Goal: Task Accomplishment & Management: Complete application form

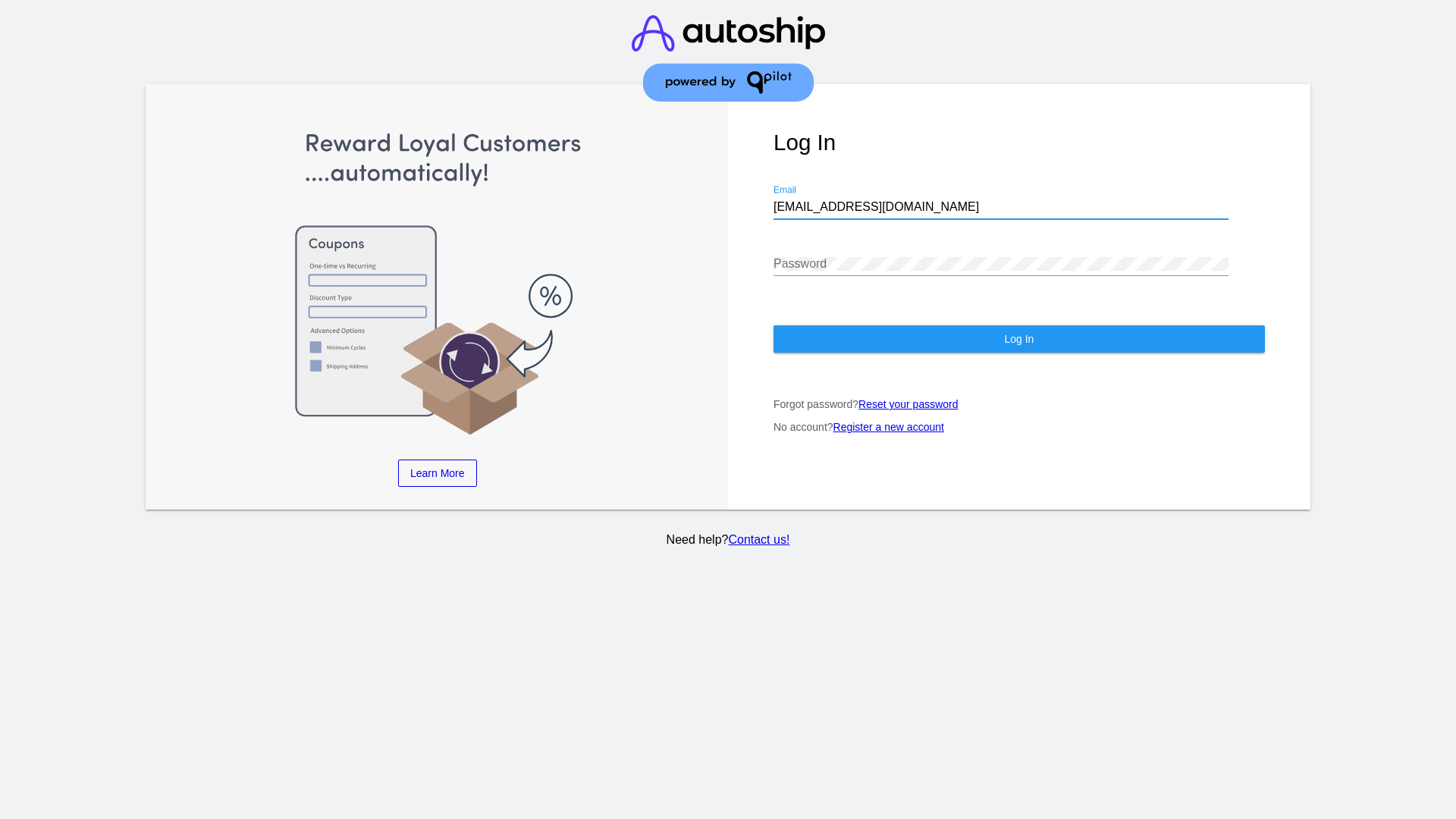
type input "[EMAIL_ADDRESS][DOMAIN_NAME]"
click at [1019, 339] on span "Log In" at bounding box center [1019, 338] width 30 height 12
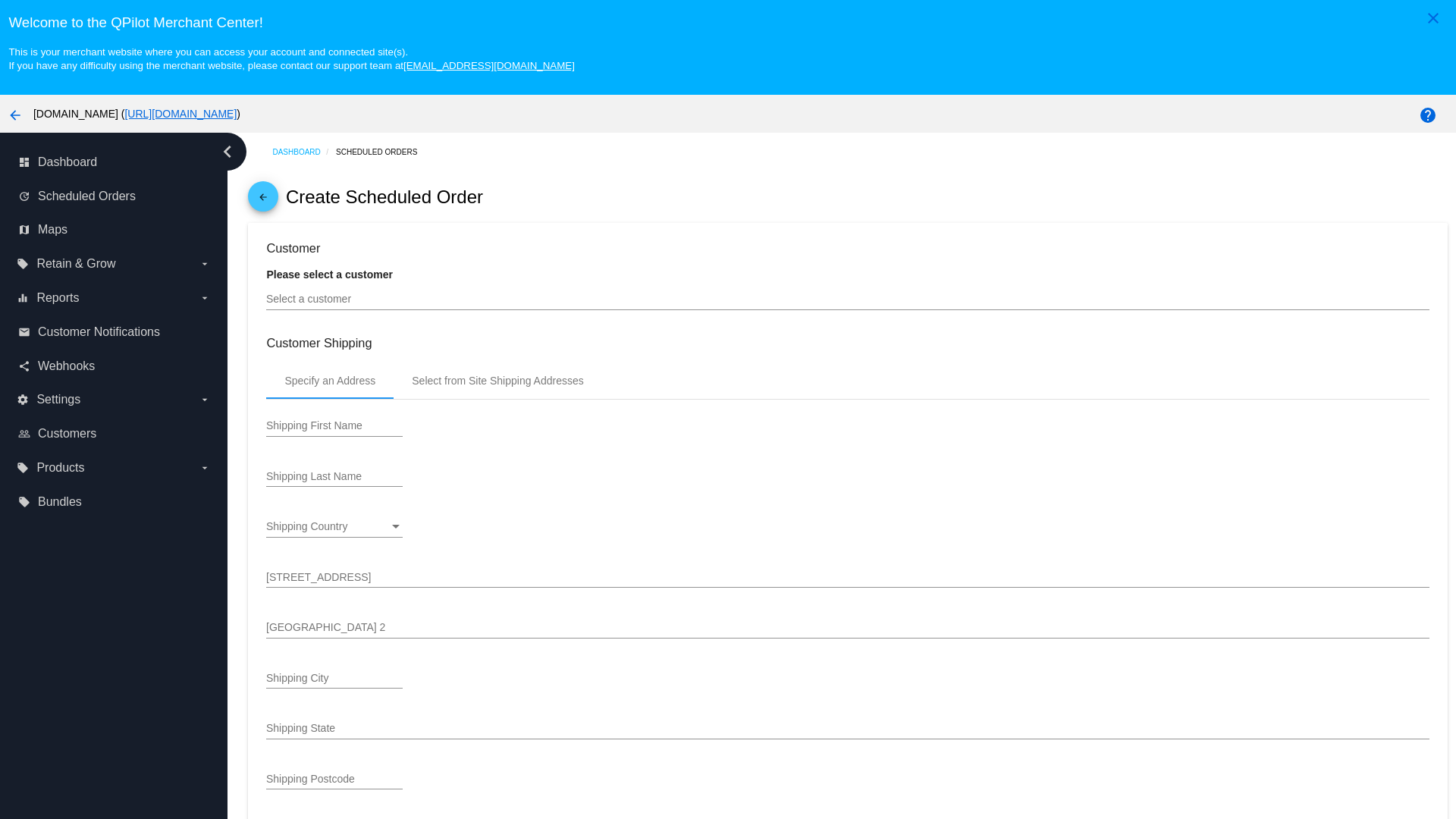
click at [848, 299] on input "Select a customer" at bounding box center [847, 299] width 1163 height 12
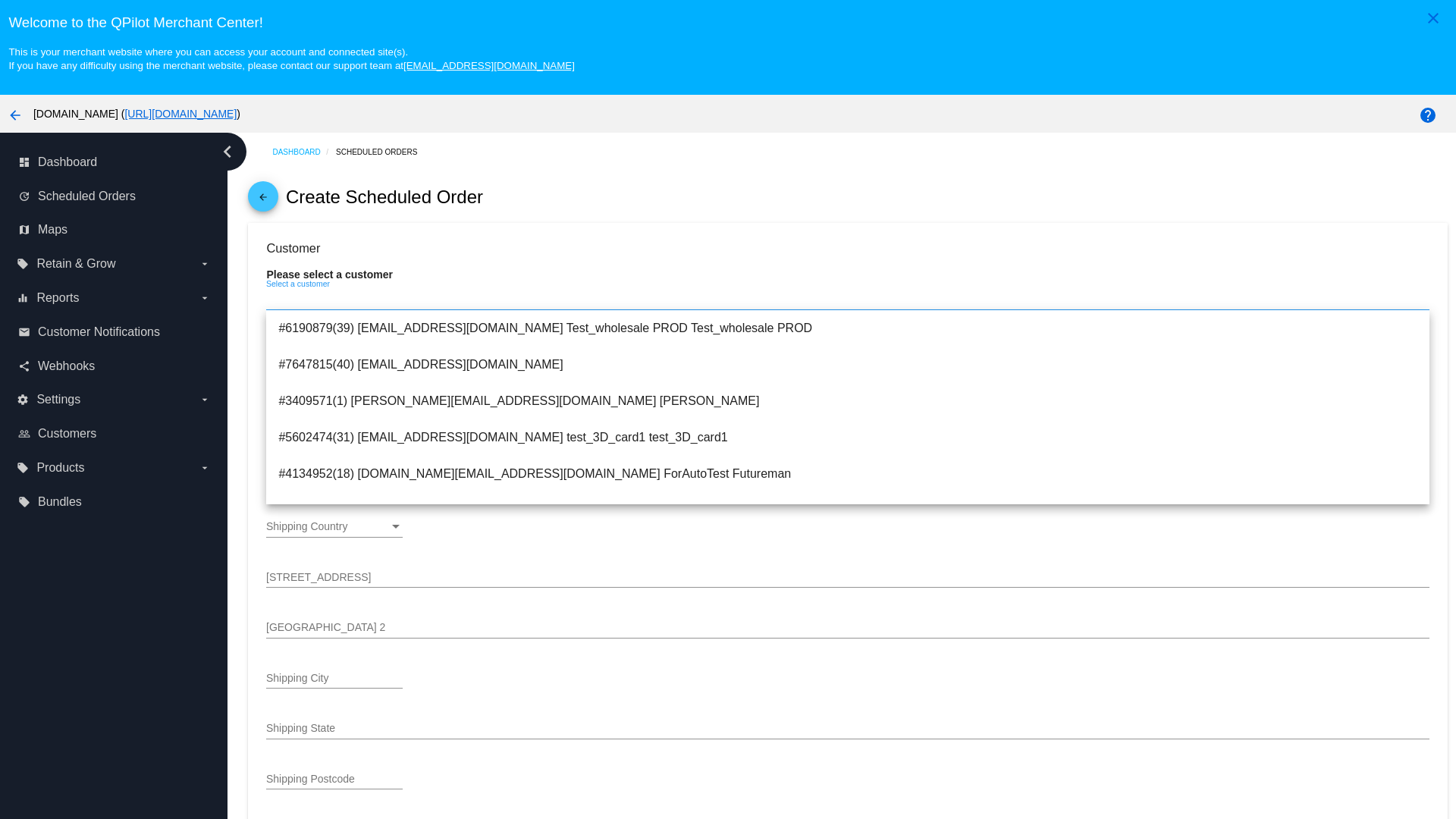
type input "ForSO"
type input "Futureman"
type input "1 Main St 1"
type input "San Jose"
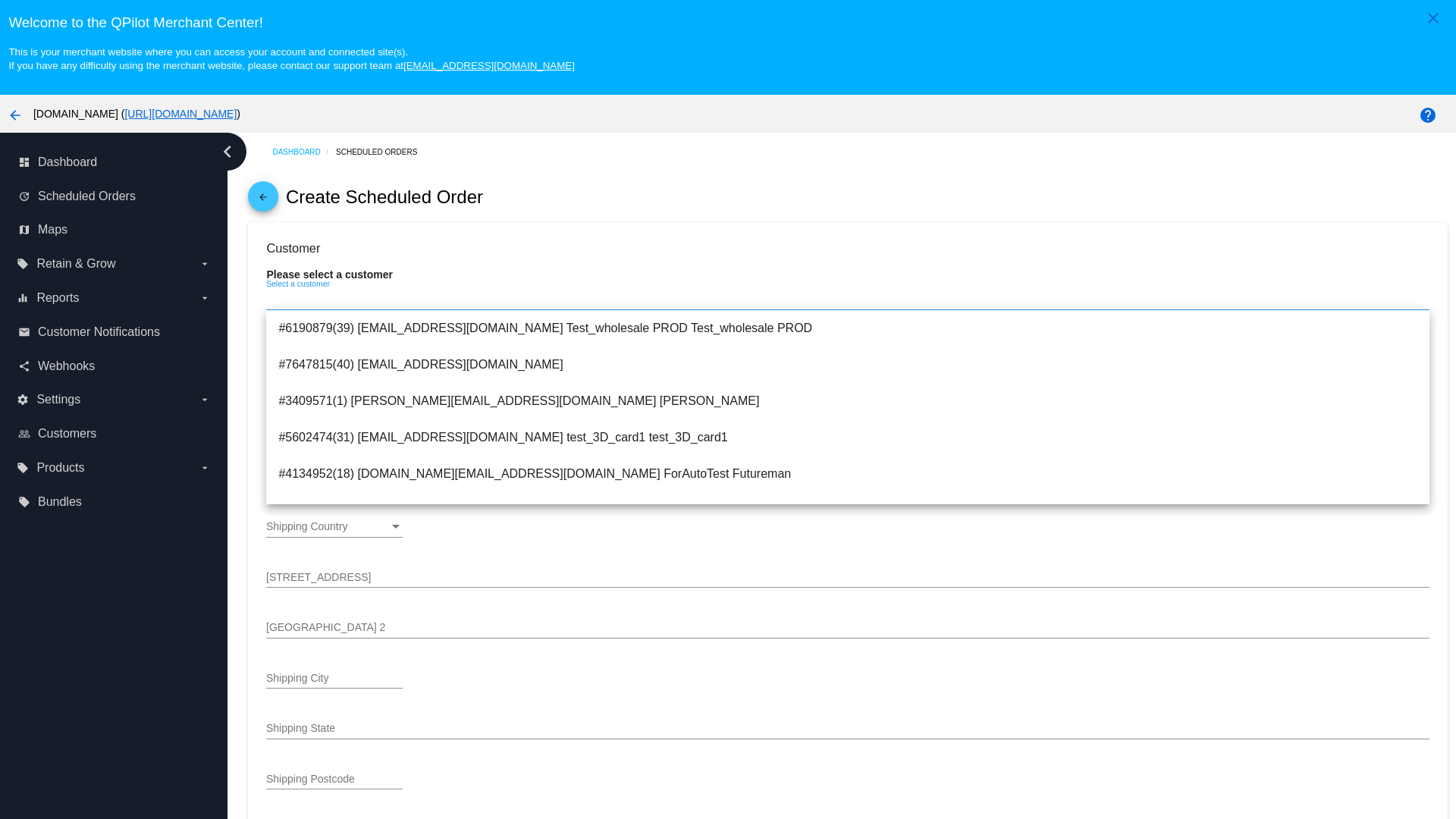
type input "95131"
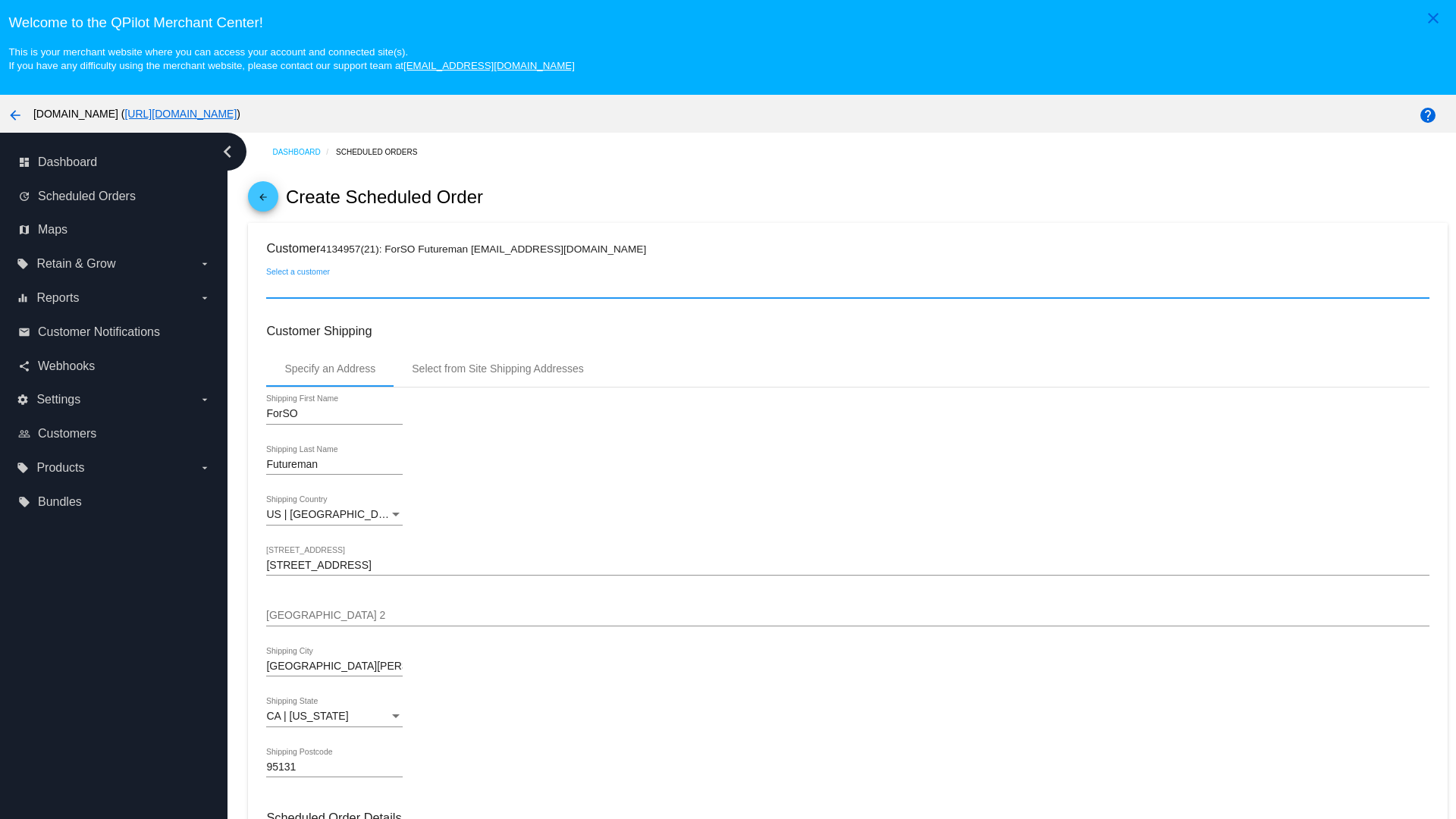
scroll to position [537, 0]
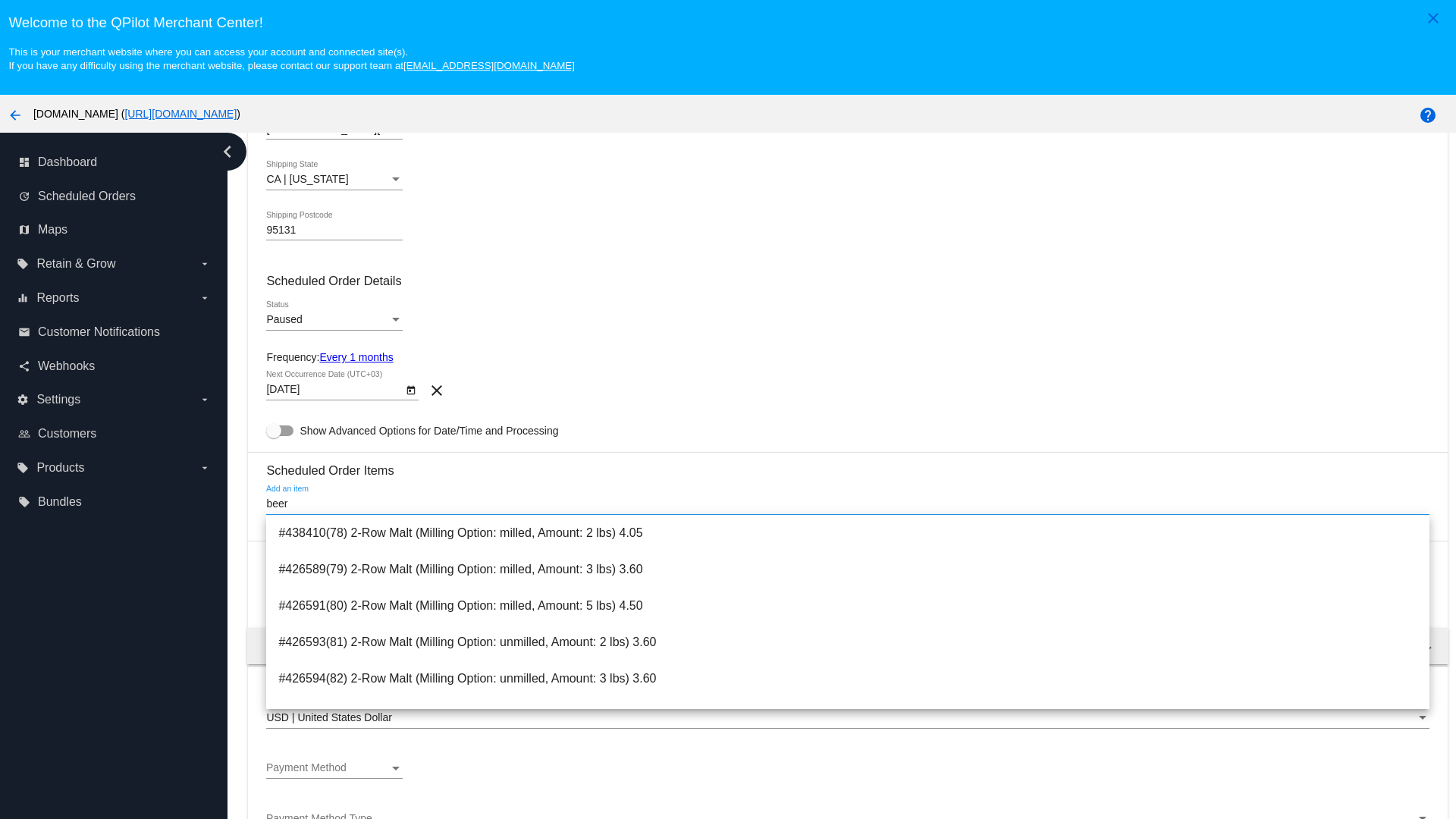
type input "beer"
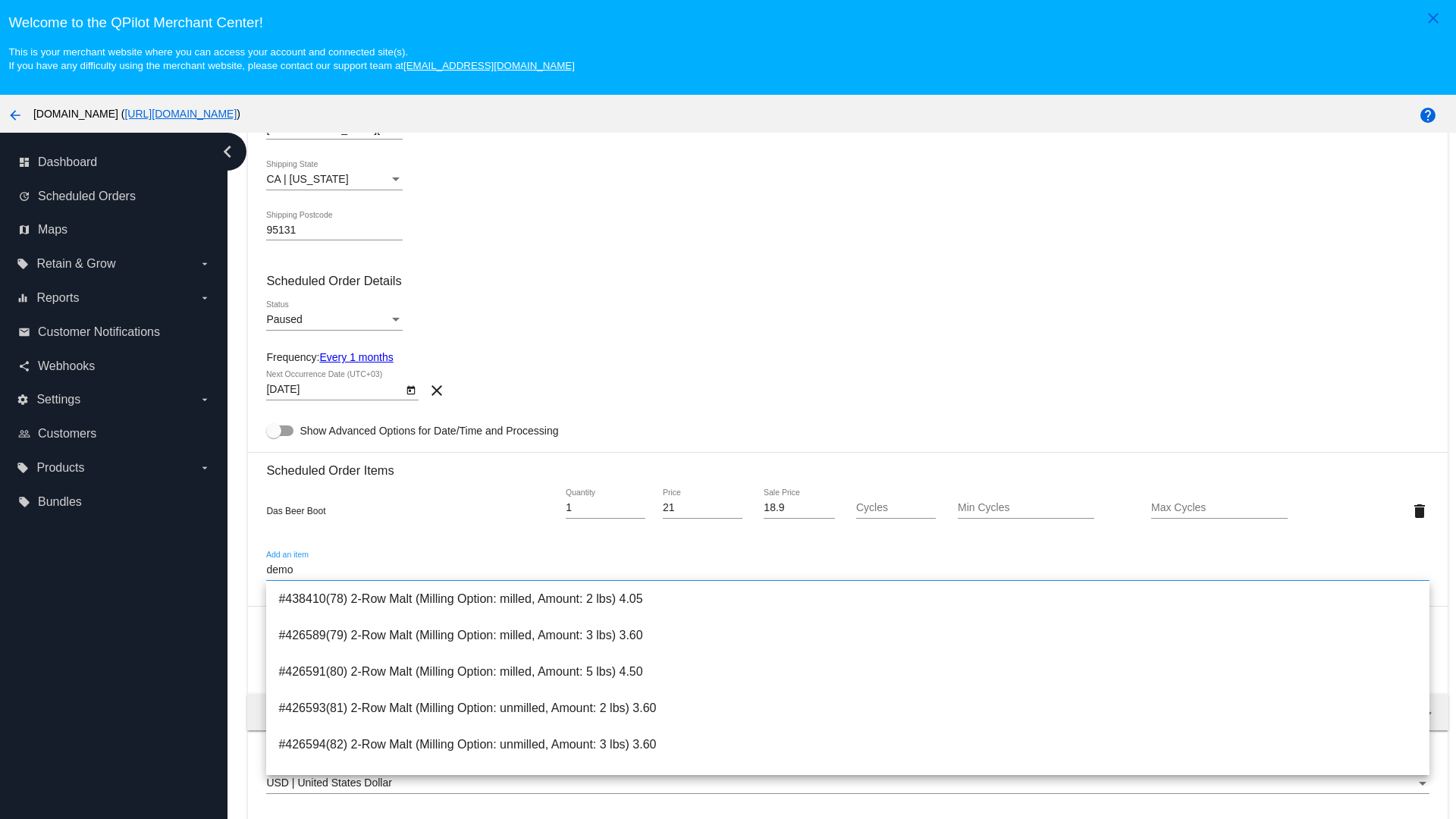
type input "demo"
